Goal: Ask a question

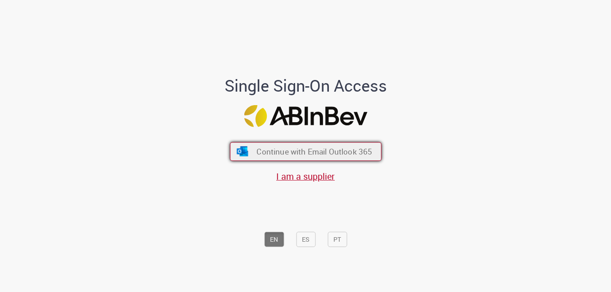
click at [303, 153] on span "Continue with Email Outlook 365" at bounding box center [314, 152] width 116 height 10
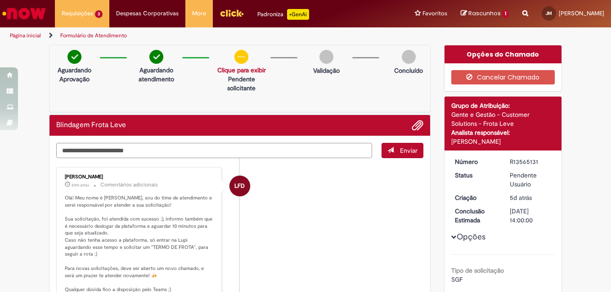
click at [112, 154] on textarea "Digite sua mensagem aqui..." at bounding box center [214, 150] width 316 height 15
type textarea "*"
type textarea "********"
click at [400, 154] on span "Enviar" at bounding box center [409, 151] width 18 height 8
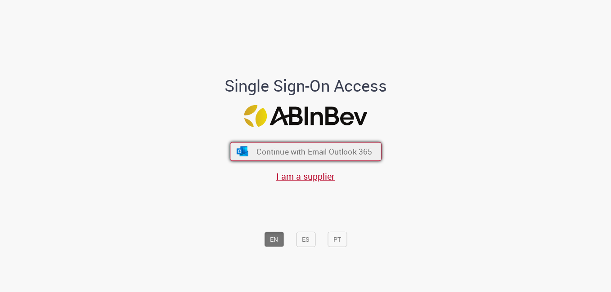
click at [307, 154] on span "Continue with Email Outlook 365" at bounding box center [314, 152] width 116 height 10
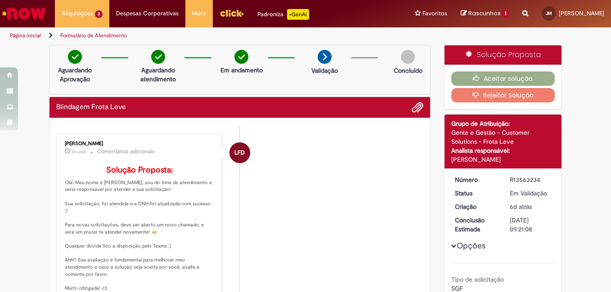
scroll to position [90, 0]
